Goal: Register for event/course

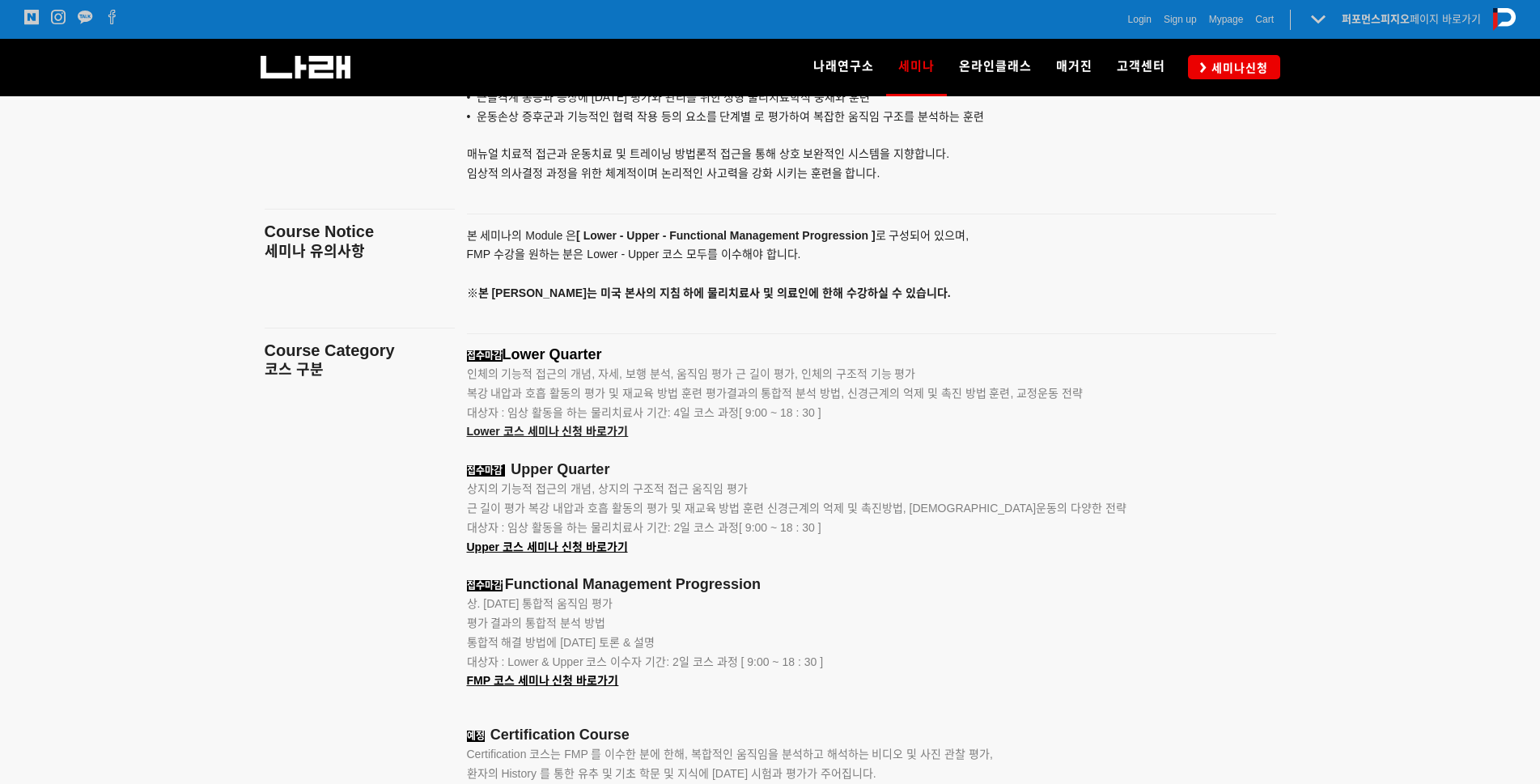
scroll to position [1686, 0]
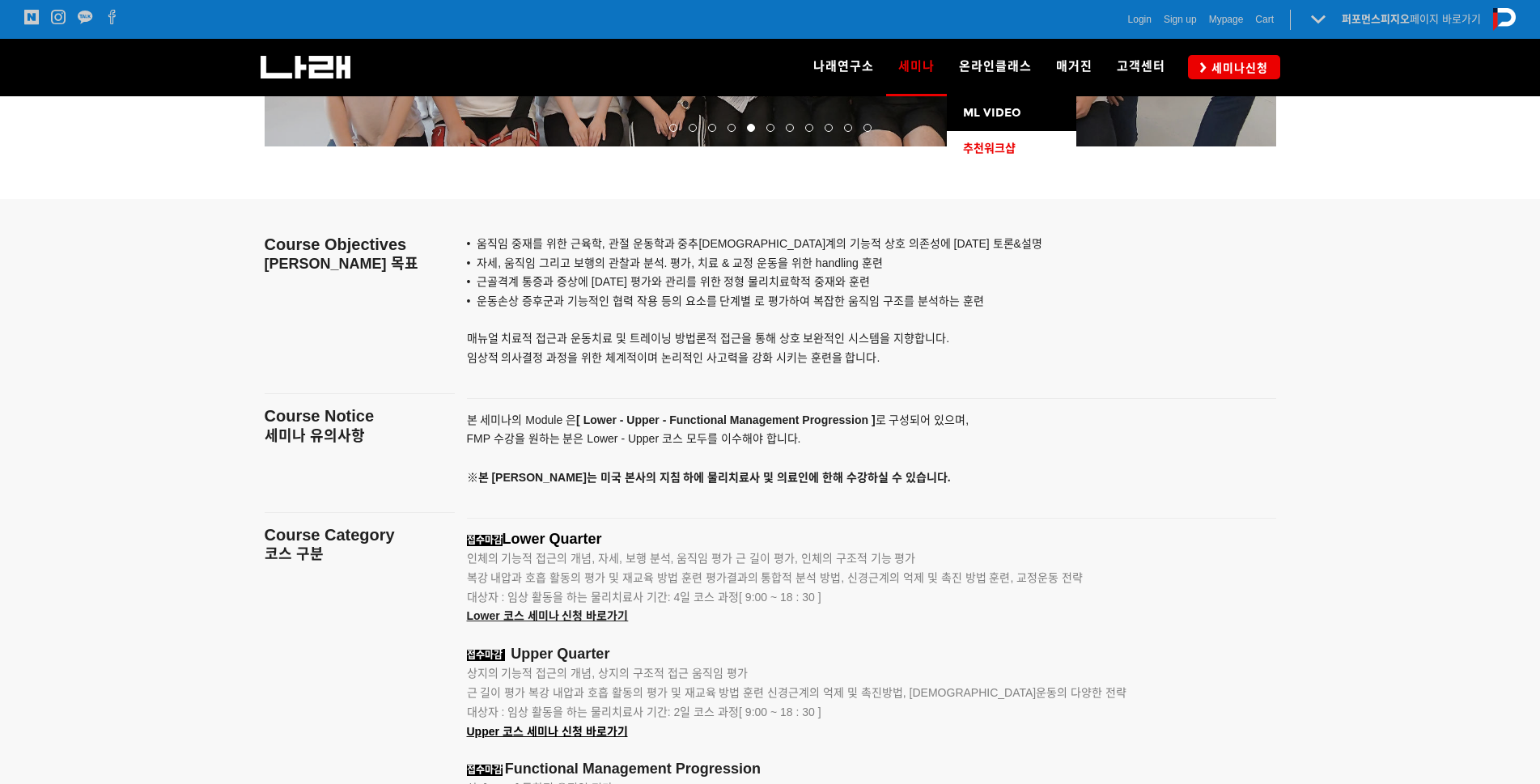
click at [1013, 158] on link "추천워크샵" at bounding box center [1012, 149] width 129 height 36
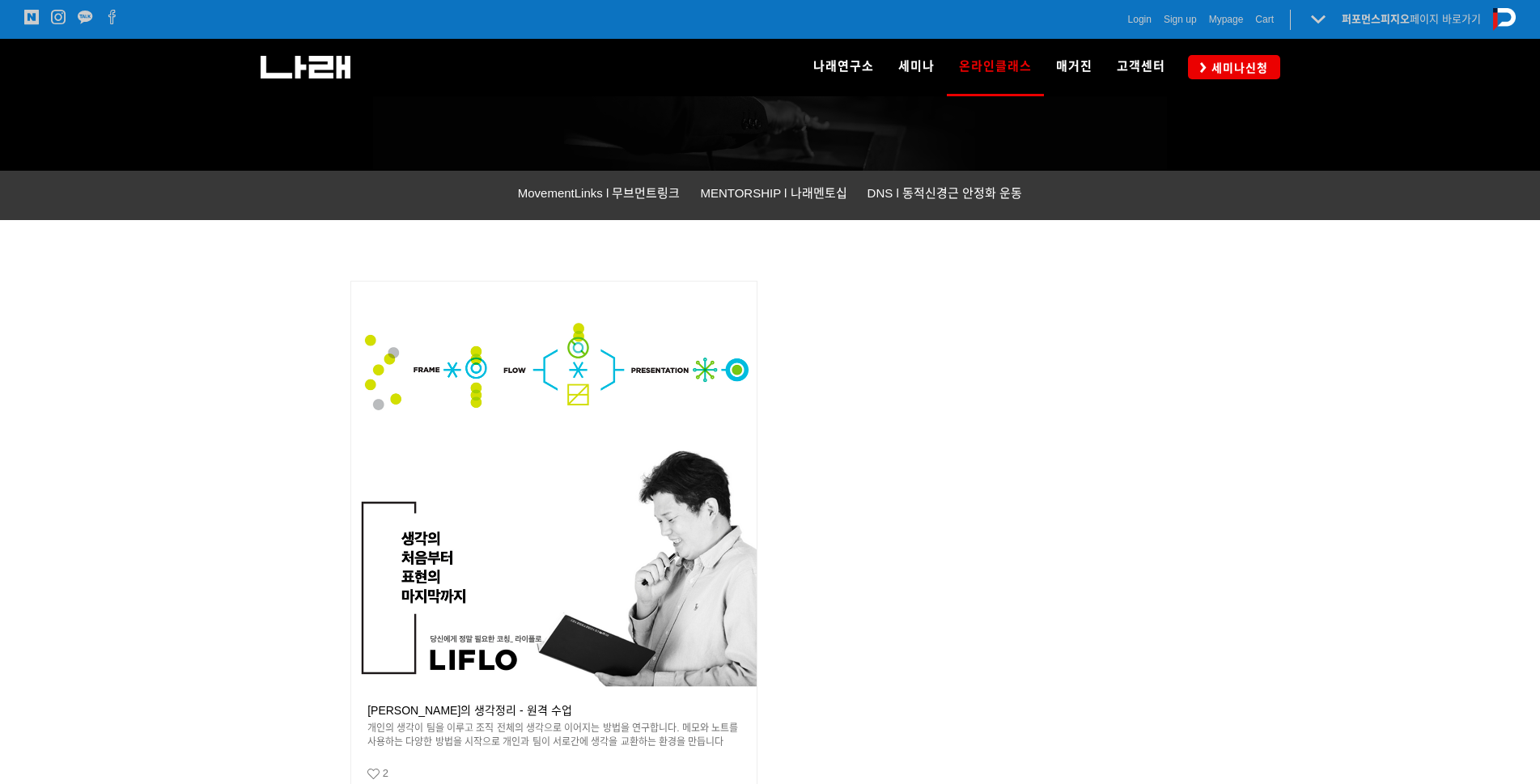
scroll to position [567, 0]
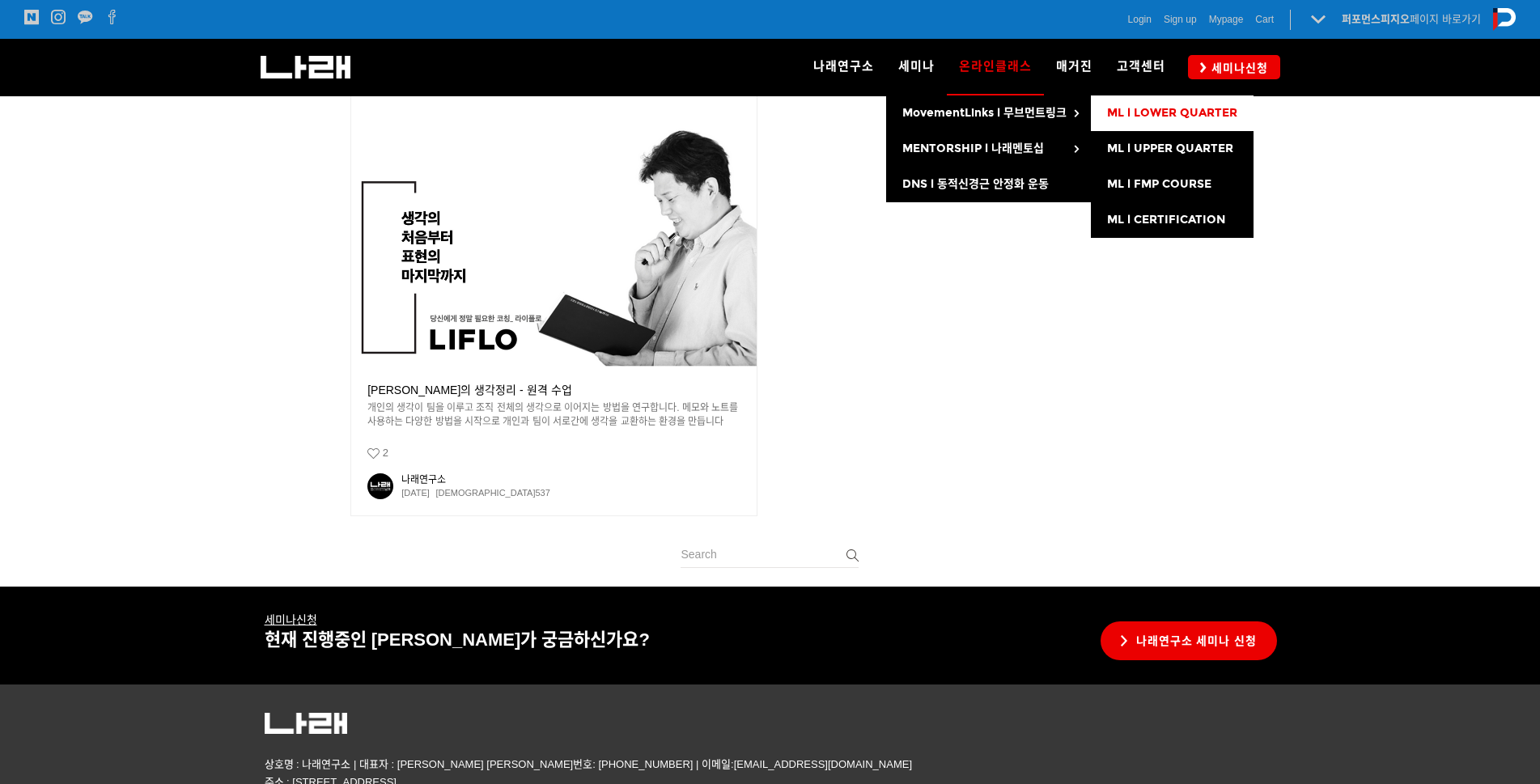
click at [1166, 128] on link "ML l LOWER QUARTER" at bounding box center [1172, 113] width 163 height 36
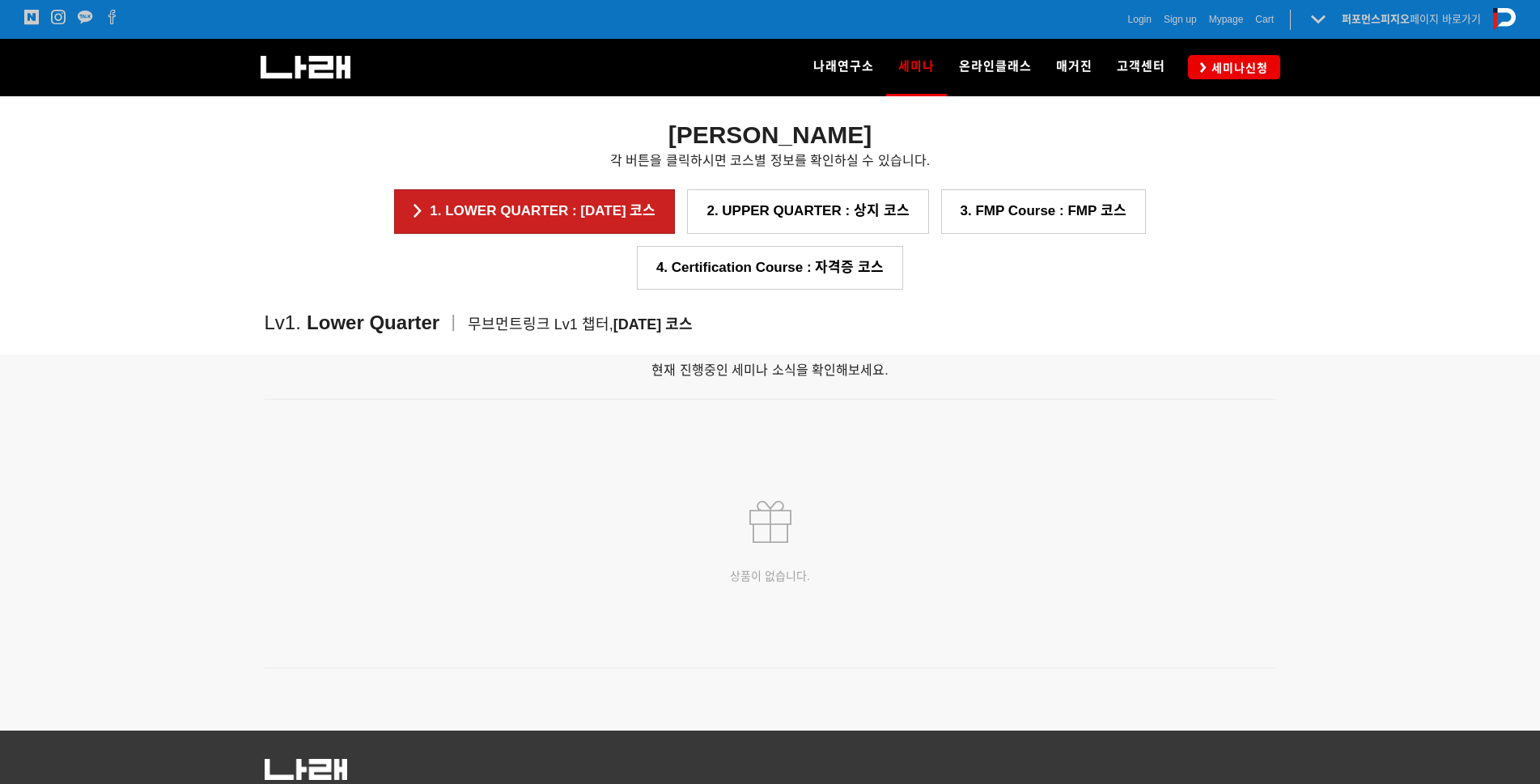
scroll to position [2163, 0]
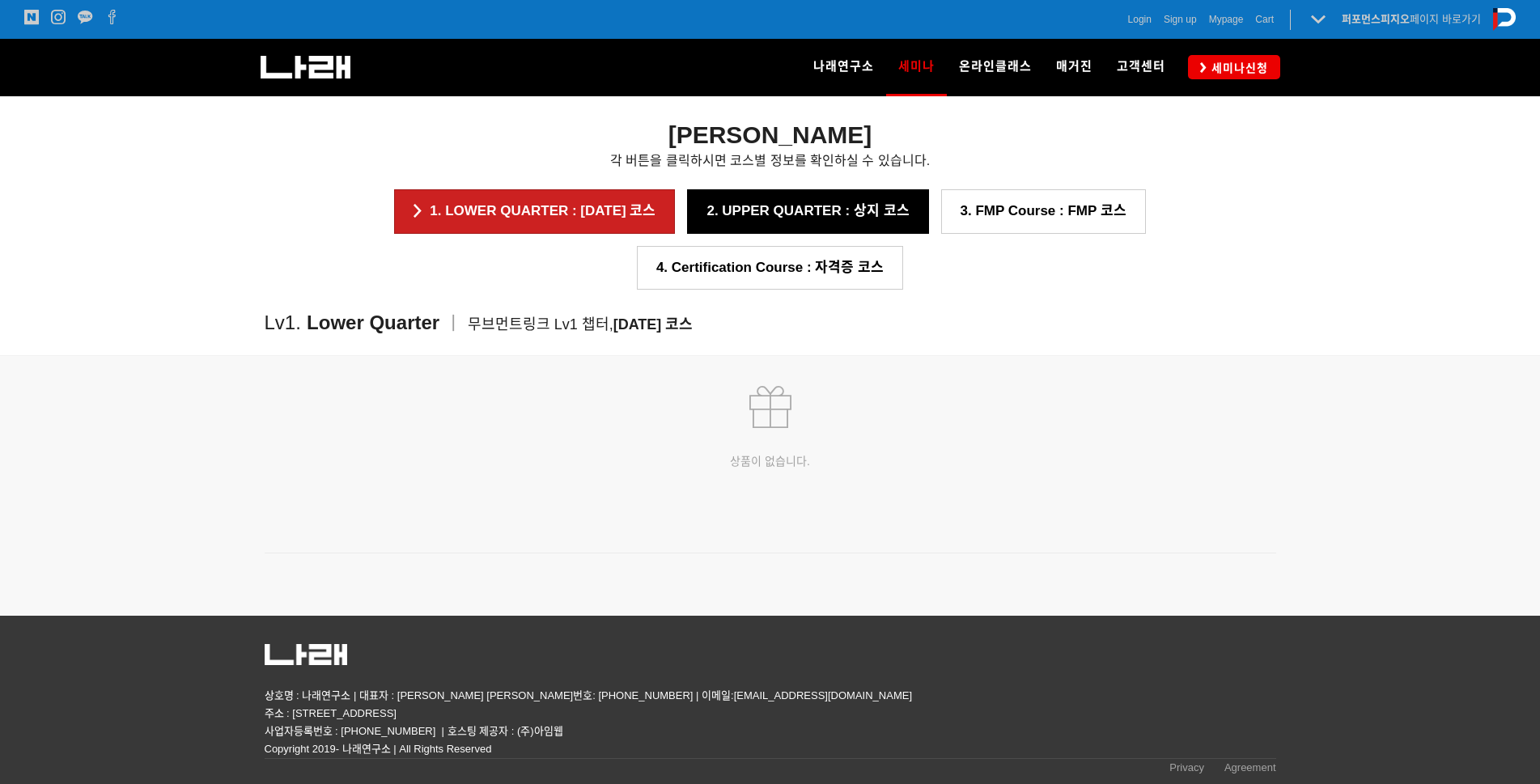
click at [687, 194] on link "2. UPPER QUARTER : 상지 코스" at bounding box center [808, 211] width 241 height 44
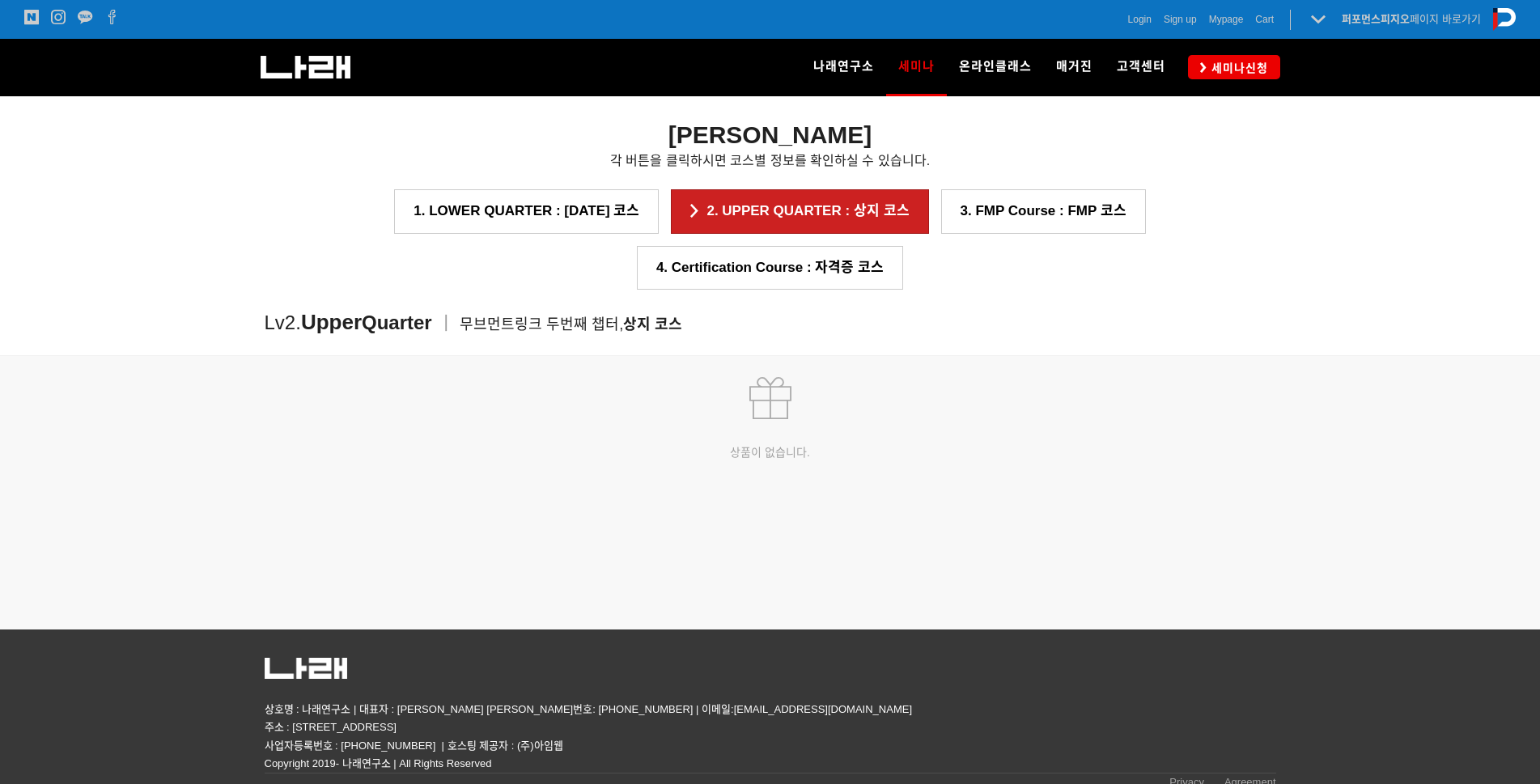
scroll to position [2373, 0]
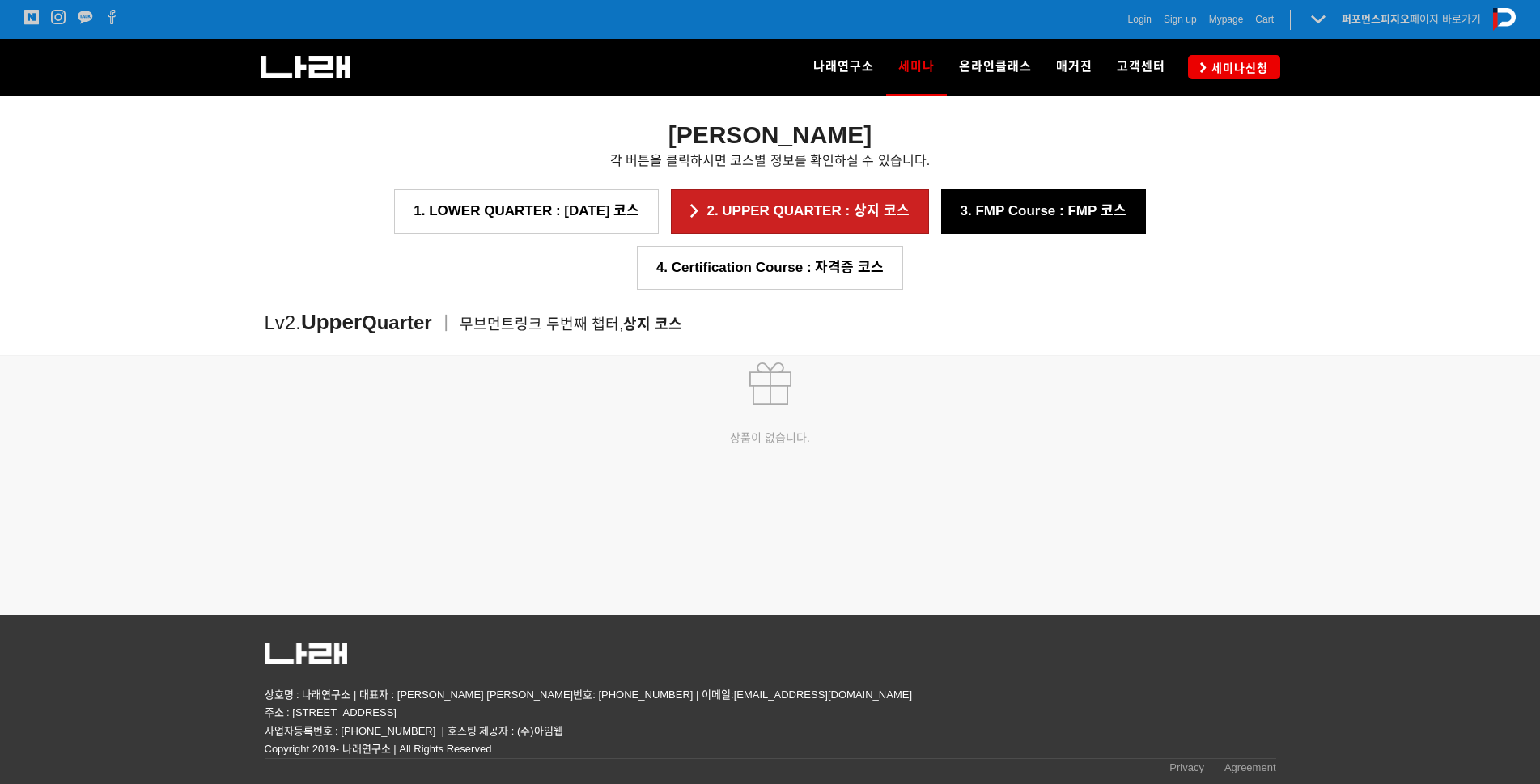
click at [942, 210] on link "3. FMP Course : FMP 코스" at bounding box center [1044, 211] width 205 height 44
